Goal: Communication & Community: Answer question/provide support

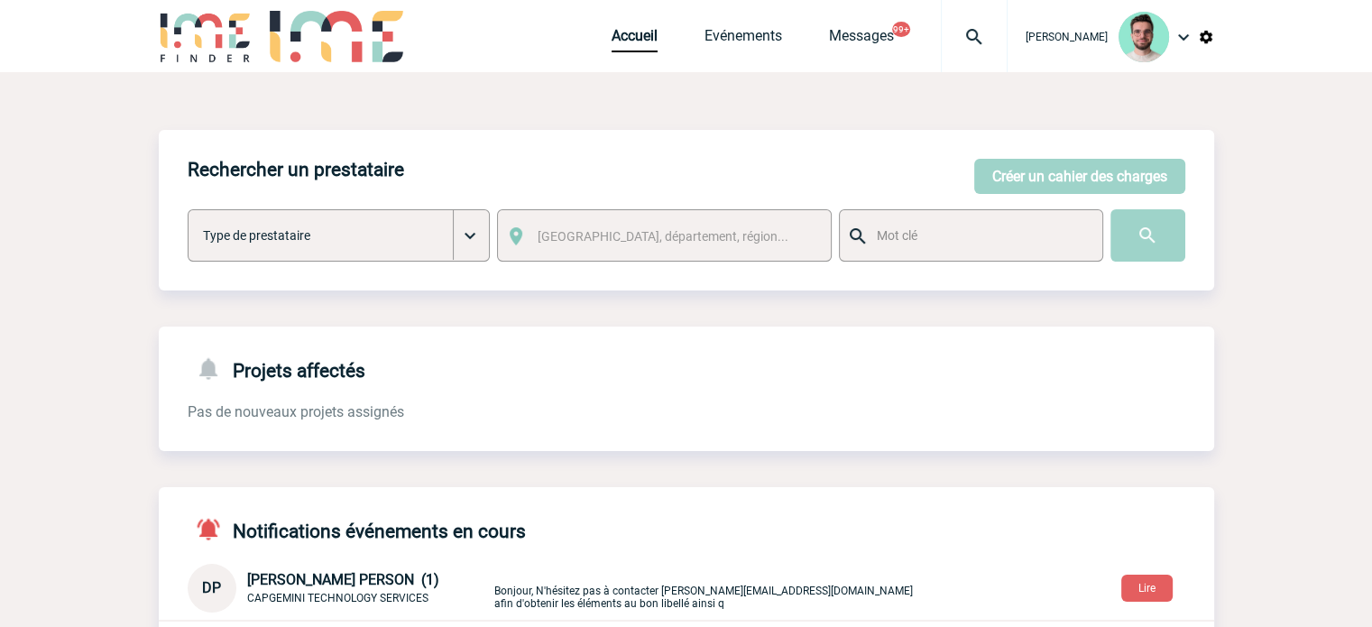
click at [948, 28] on img at bounding box center [973, 37] width 65 height 22
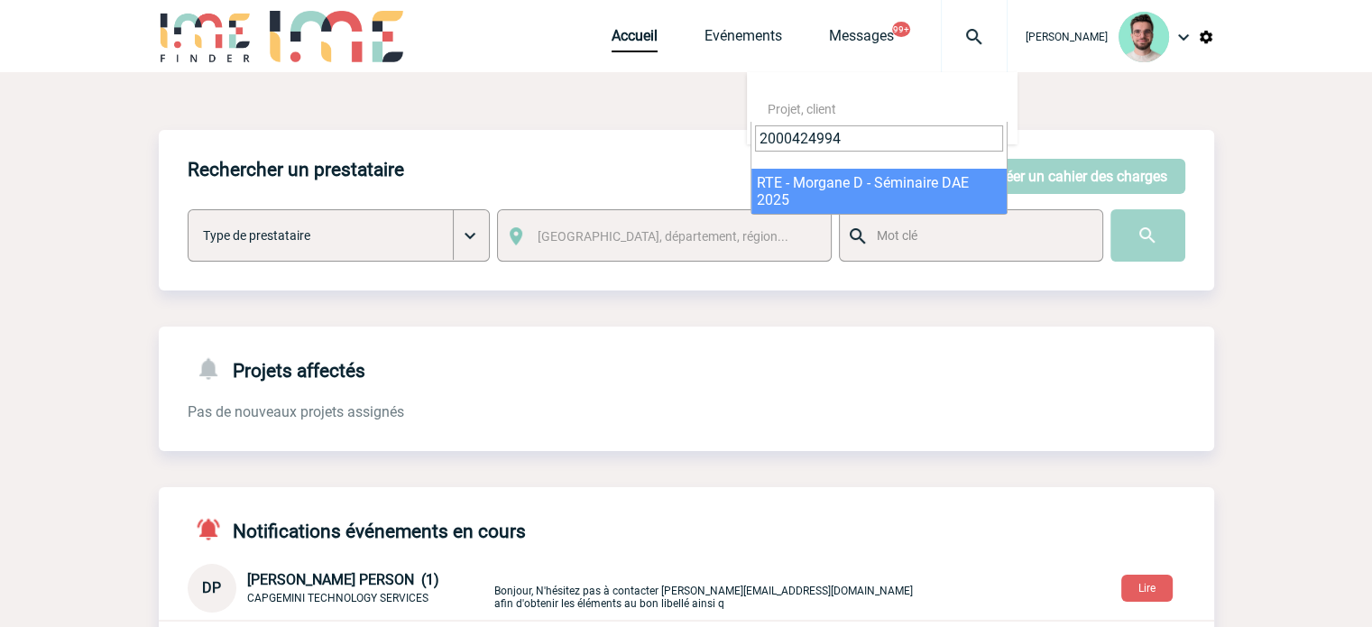
type input "2000424994"
select select "24495"
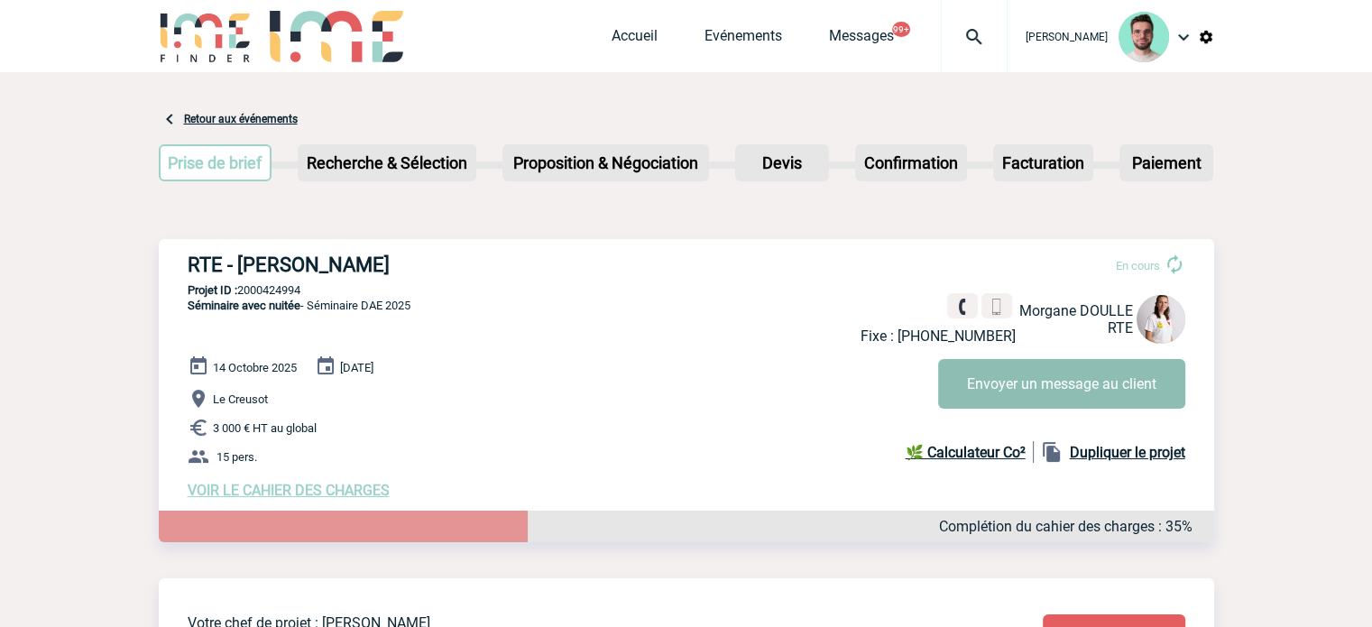
click at [991, 381] on button "Envoyer un message au client" at bounding box center [1061, 384] width 247 height 50
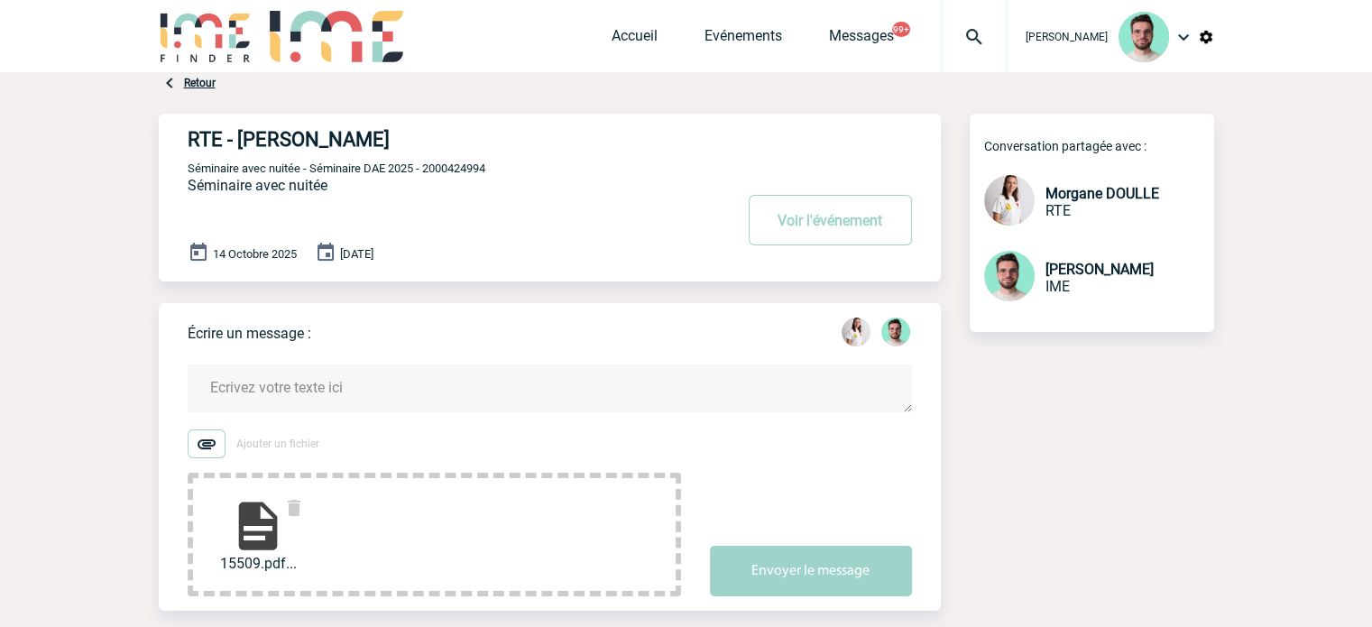
click at [333, 399] on textarea at bounding box center [550, 388] width 724 height 48
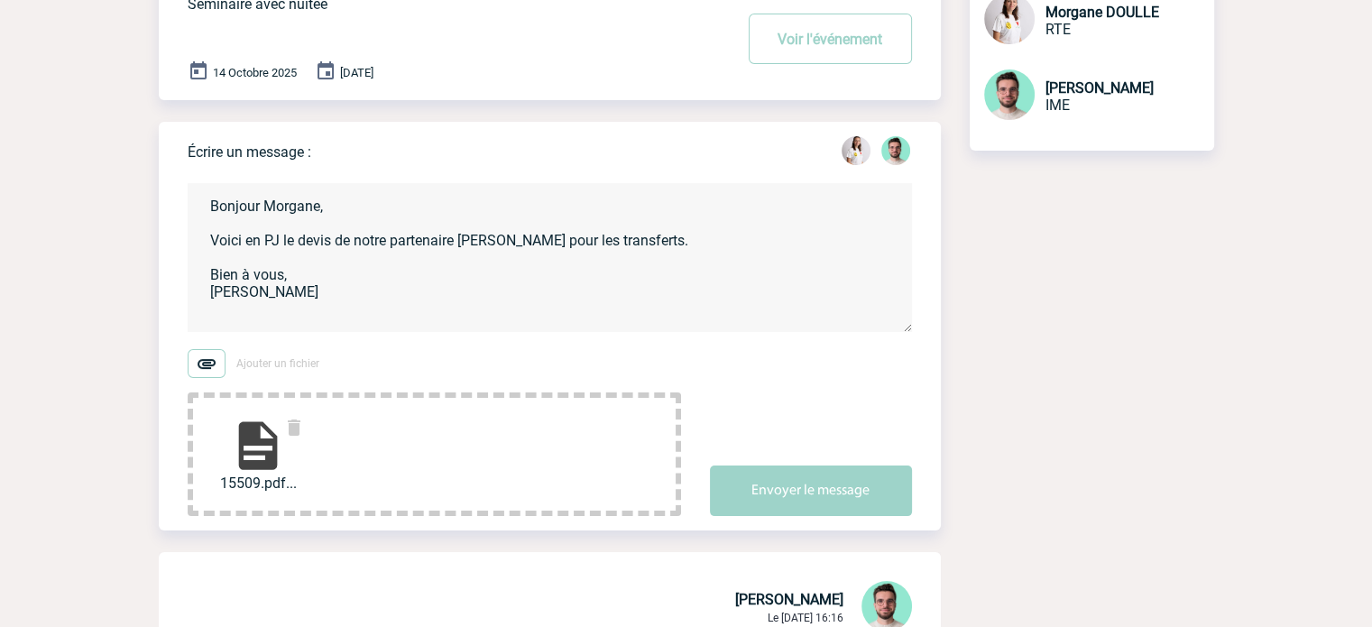
scroll to position [271, 0]
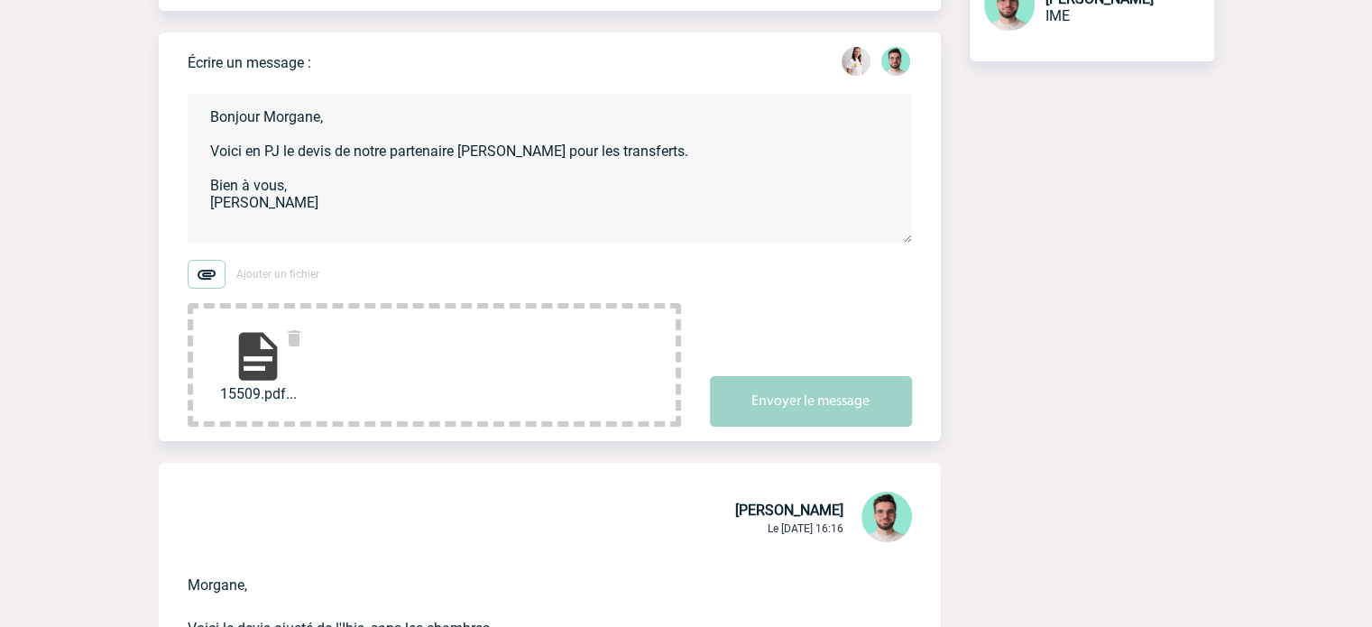
type textarea "Bonjour Morgane, Voici en PJ le devis de notre partenaire Talaris pour les tran…"
drag, startPoint x: 892, startPoint y: 502, endPoint x: 887, endPoint y: 493, distance: 10.1
click at [891, 500] on img at bounding box center [886, 516] width 50 height 50
drag, startPoint x: 840, startPoint y: 436, endPoint x: 830, endPoint y: 408, distance: 30.8
click at [841, 436] on div "Écrire un message : Bonjour Morgane, Voici en PJ le devis de notre partenaire T…" at bounding box center [564, 236] width 753 height 408
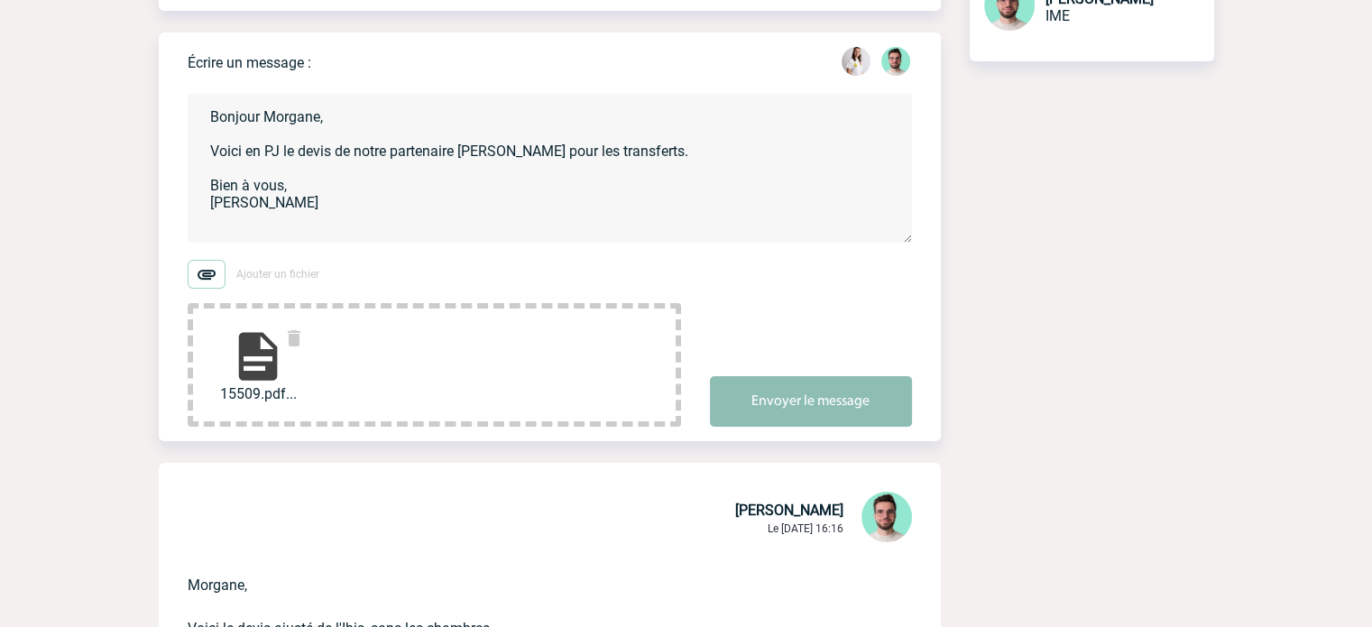
click at [829, 408] on button "Envoyer le message" at bounding box center [811, 401] width 202 height 50
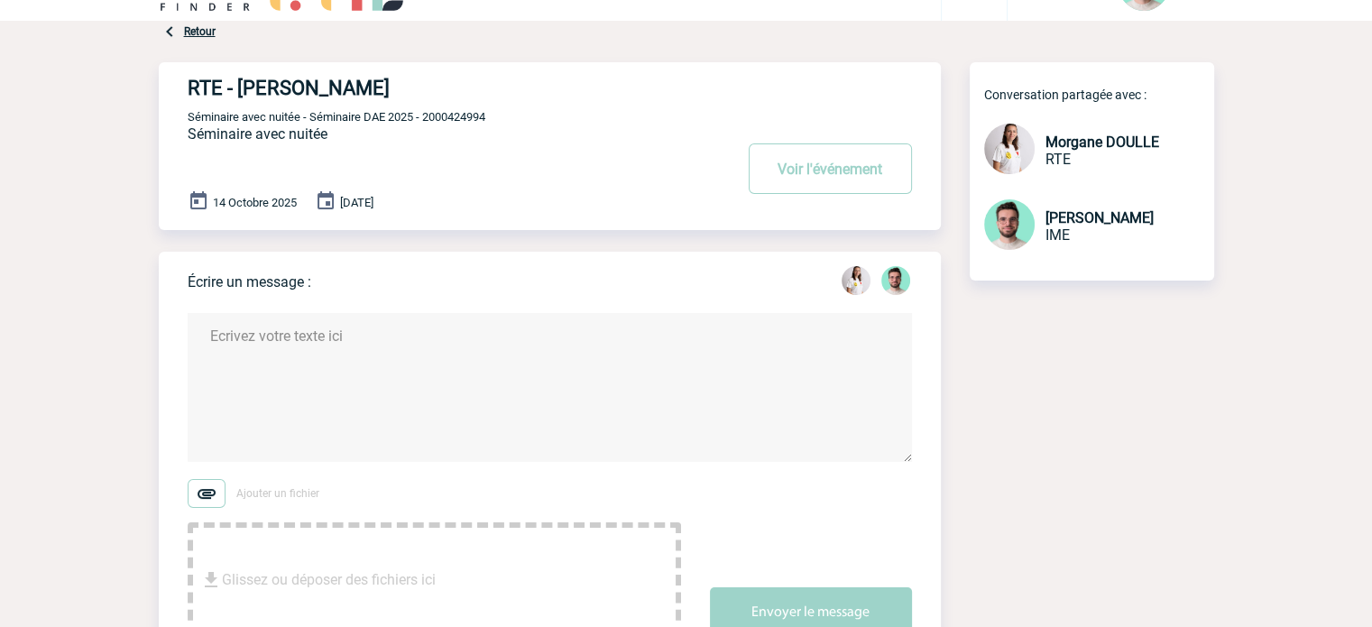
scroll to position [0, 0]
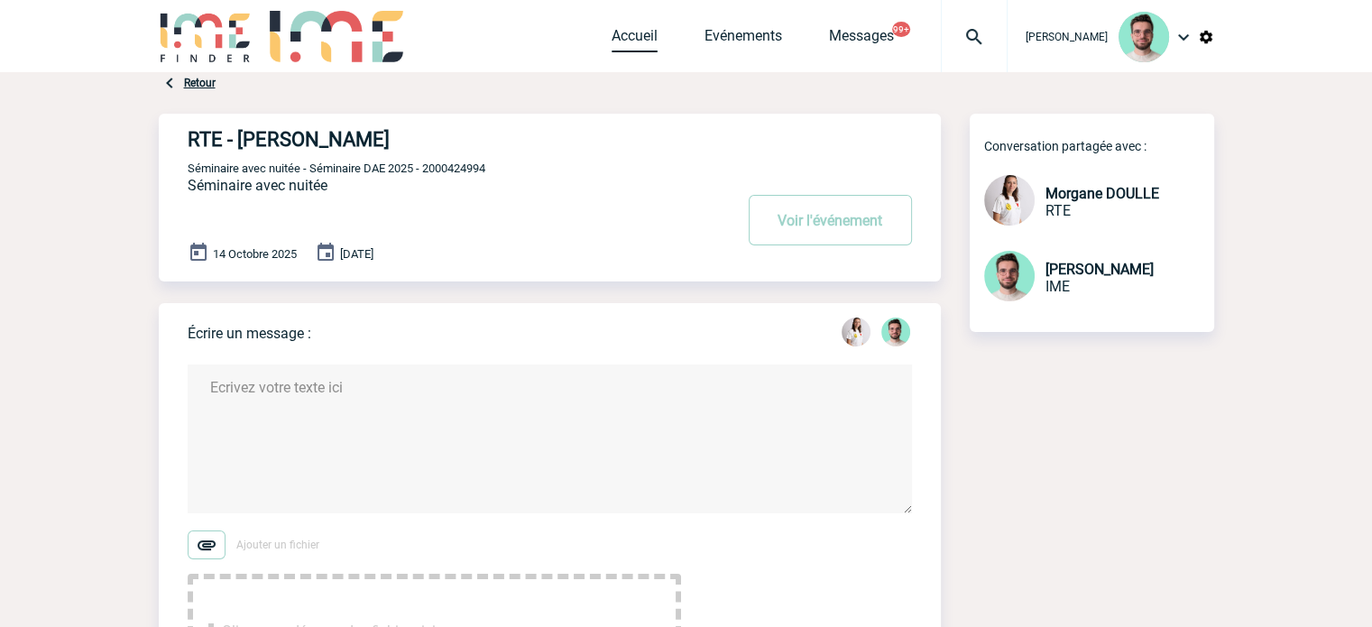
click at [626, 37] on link "Accueil" at bounding box center [634, 39] width 46 height 25
